Goal: Find contact information: Find contact information

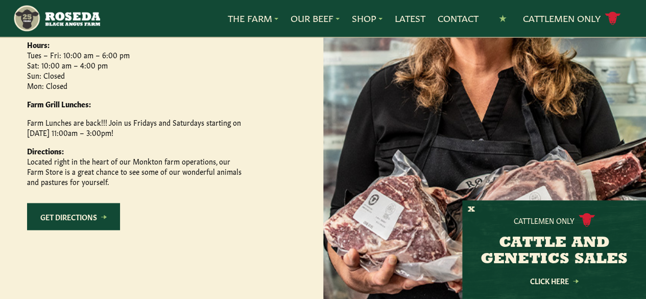
scroll to position [613, 0]
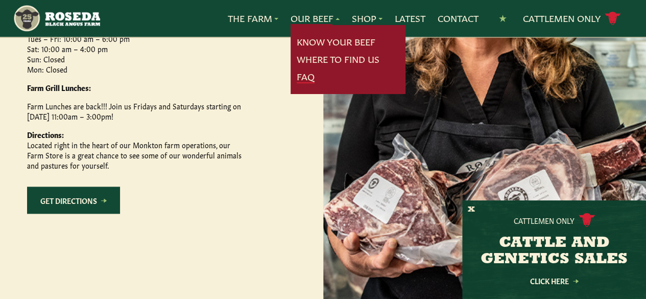
click at [302, 77] on link "FAQ" at bounding box center [306, 76] width 18 height 13
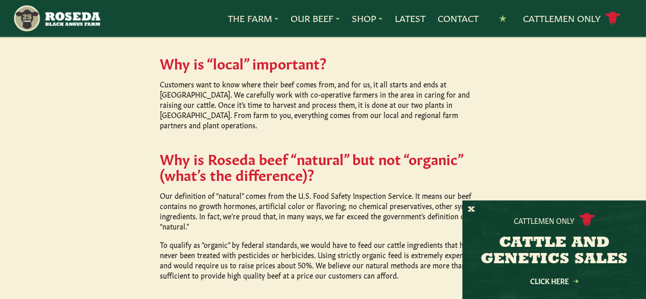
scroll to position [460, 0]
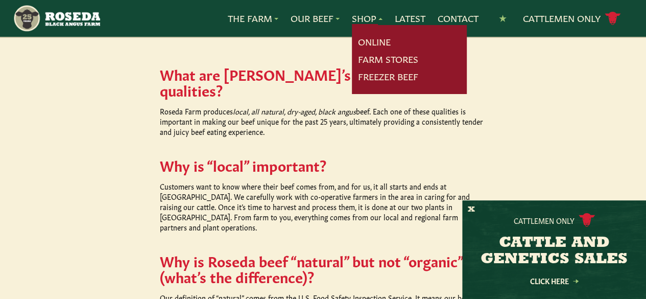
click at [363, 53] on link "Farm Stores" at bounding box center [388, 59] width 60 height 13
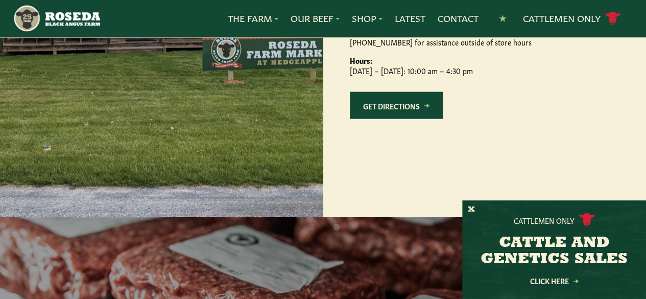
scroll to position [1123, 0]
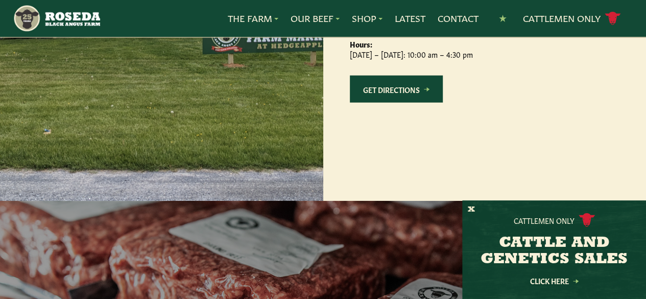
drag, startPoint x: 374, startPoint y: 99, endPoint x: 445, endPoint y: 126, distance: 76.6
click at [445, 126] on div "Visit Our [GEOGRAPHIC_DATA] at [GEOGRAPHIC_DATA] [STREET_ADDRESS][PERSON_NAME] …" at bounding box center [484, 1] width 323 height 400
copy p "[STREET_ADDRESS][PERSON_NAME] [PHONE_NUMBER]"
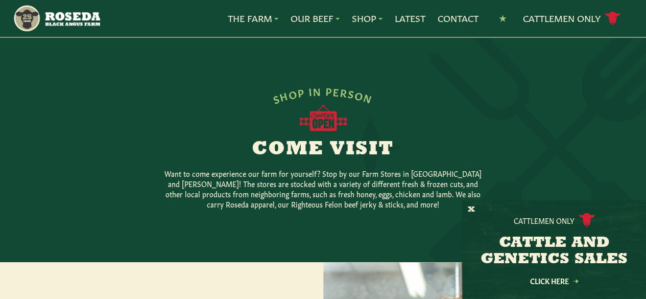
scroll to position [255, 0]
